Goal: Task Accomplishment & Management: Use online tool/utility

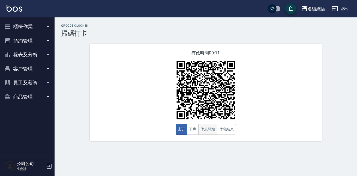
click at [212, 132] on button "休息開始" at bounding box center [207, 129] width 19 height 11
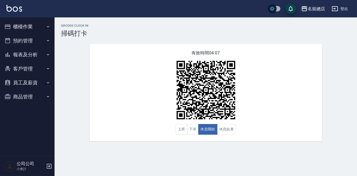
click at [245, 114] on div "有效時間 04:07 上班 下班 休息開始 休息結束" at bounding box center [206, 93] width 232 height 98
click at [231, 129] on button "休息結束" at bounding box center [226, 129] width 19 height 11
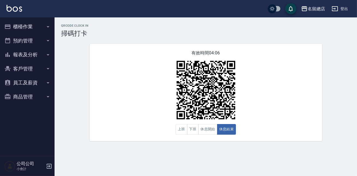
click at [277, 118] on div "有效時間 04:06 上班 下班 休息開始 休息結束" at bounding box center [206, 93] width 232 height 98
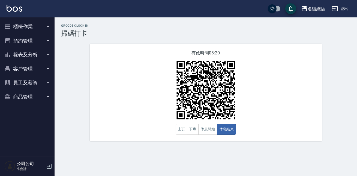
click at [278, 118] on div "有效時間 03:20 上班 下班 休息開始 休息結束" at bounding box center [206, 93] width 232 height 98
click at [206, 132] on button "休息開始" at bounding box center [207, 129] width 19 height 11
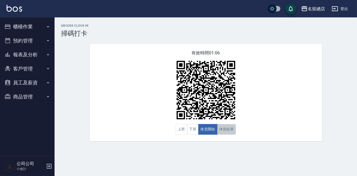
click at [228, 129] on button "休息結束" at bounding box center [226, 129] width 19 height 11
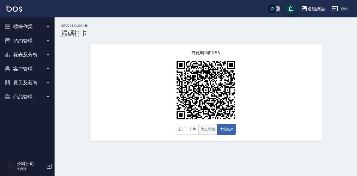
click at [213, 128] on button "休息開始" at bounding box center [207, 129] width 19 height 11
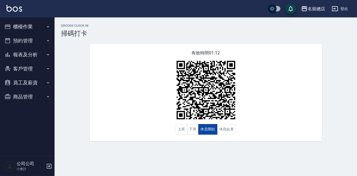
click at [211, 128] on button "休息開始" at bounding box center [207, 129] width 19 height 11
click at [221, 130] on button "休息結束" at bounding box center [226, 129] width 19 height 11
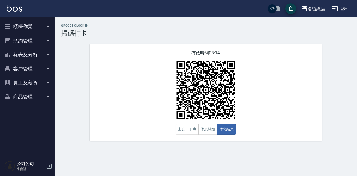
click at [338, 121] on div "QRcode Clock In 掃碼打卡 有效時間 03:14 上班 下班 休息開始 休息結束" at bounding box center [205, 82] width 302 height 117
click at [211, 130] on button "休息開始" at bounding box center [207, 129] width 19 height 11
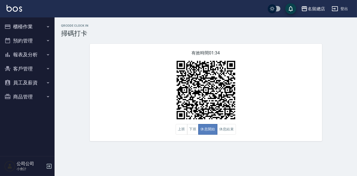
click at [216, 132] on button "休息開始" at bounding box center [207, 129] width 19 height 11
click at [219, 132] on button "休息結束" at bounding box center [226, 129] width 19 height 11
